Goal: Use online tool/utility: Utilize a website feature to perform a specific function

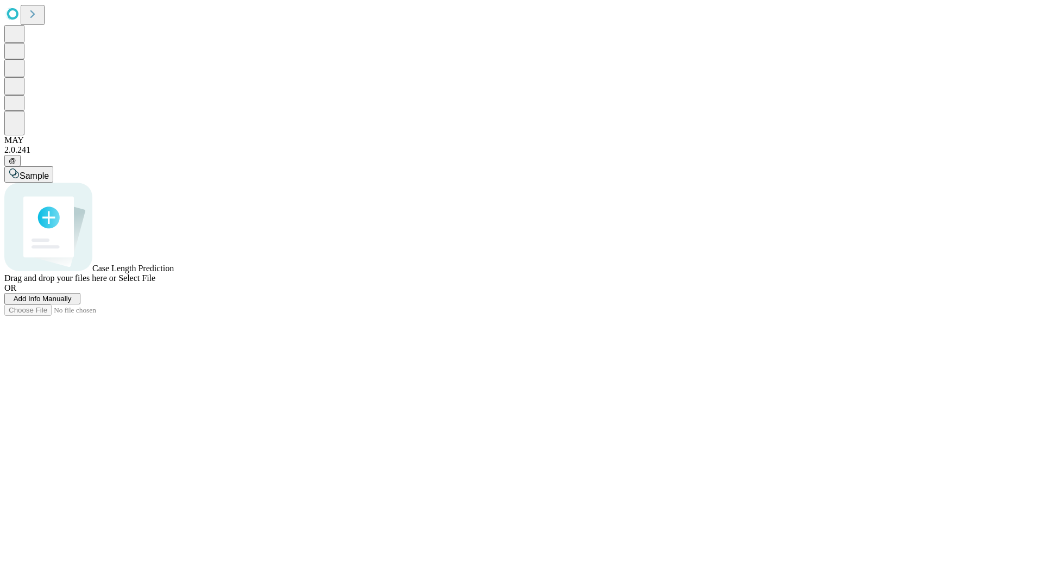
click at [155, 282] on span "Select File" at bounding box center [136, 277] width 37 height 9
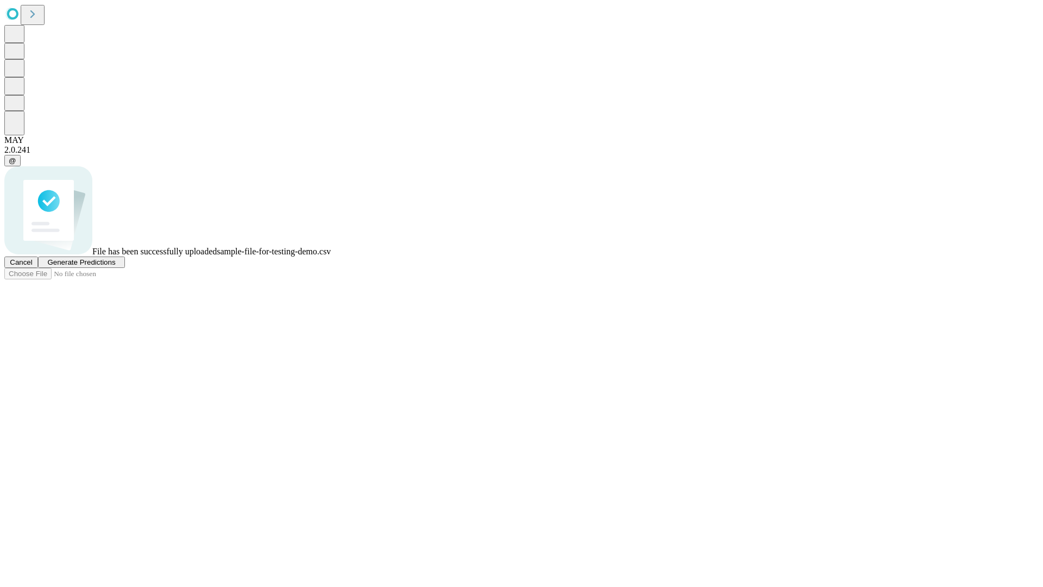
click at [115, 266] on span "Generate Predictions" at bounding box center [81, 262] width 68 height 8
